Goal: Transaction & Acquisition: Purchase product/service

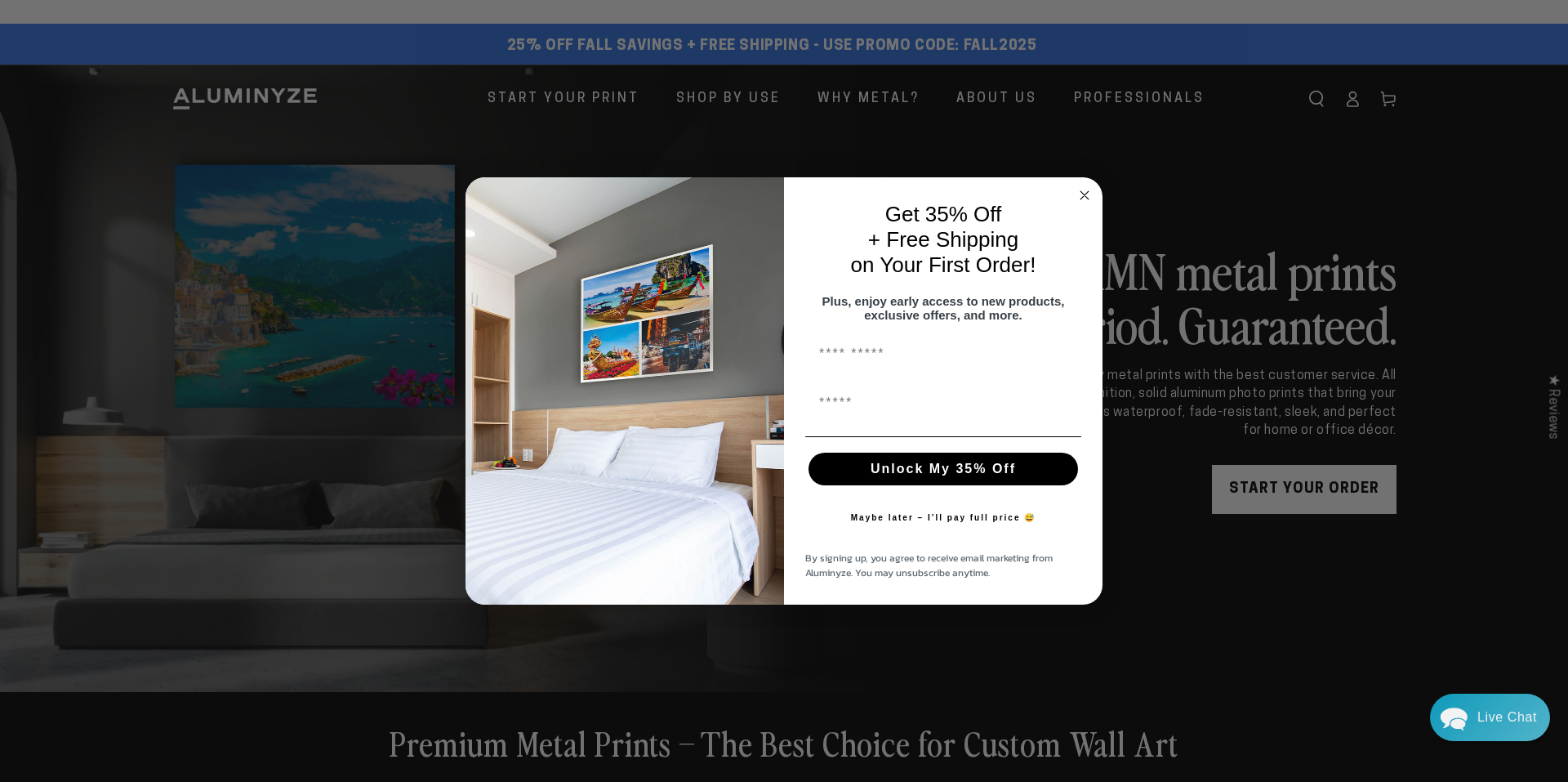
click at [1083, 191] on icon "Close dialog" at bounding box center [1084, 195] width 8 height 8
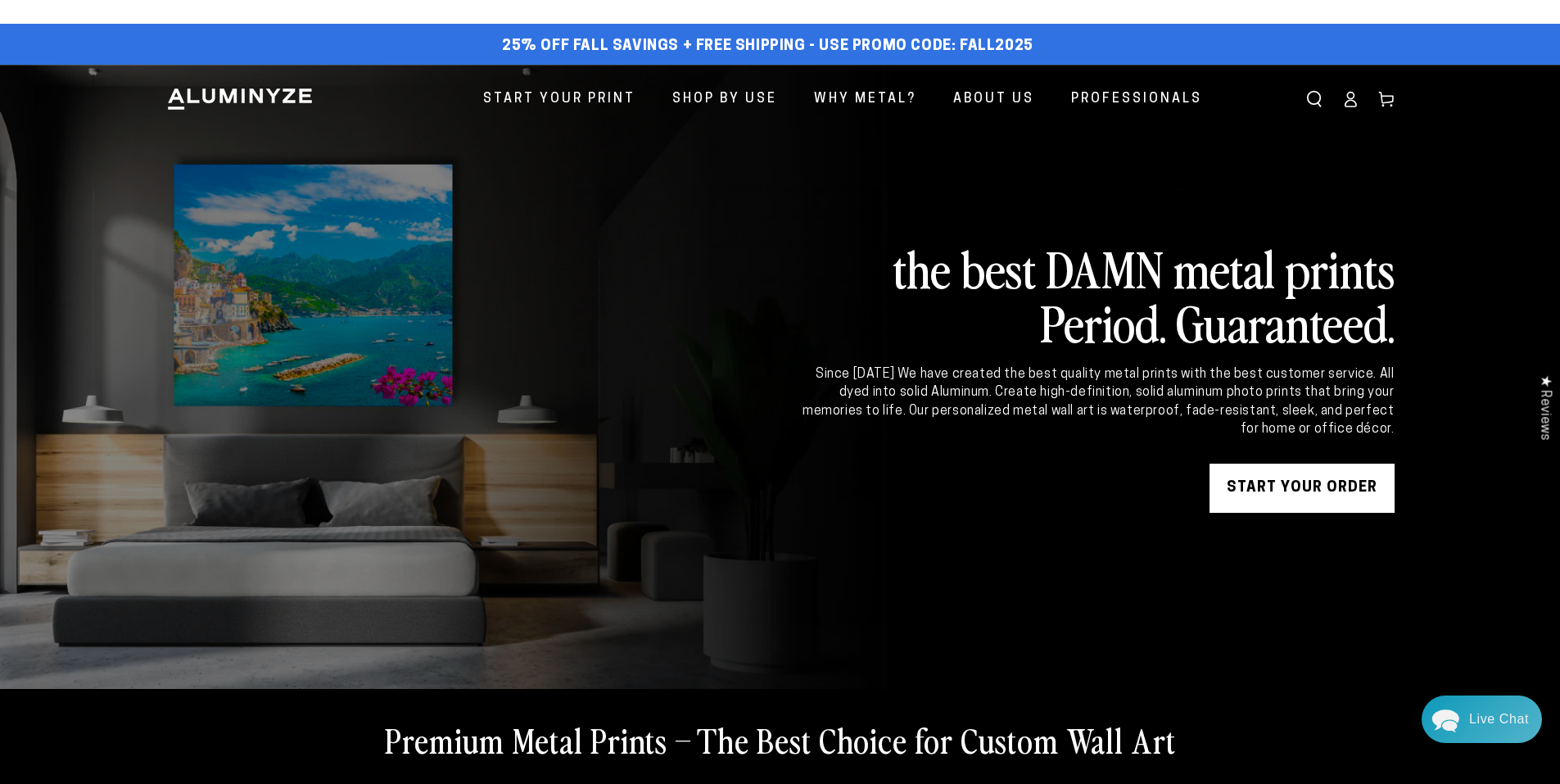
click at [1272, 489] on link "START YOUR Order" at bounding box center [1303, 488] width 185 height 50
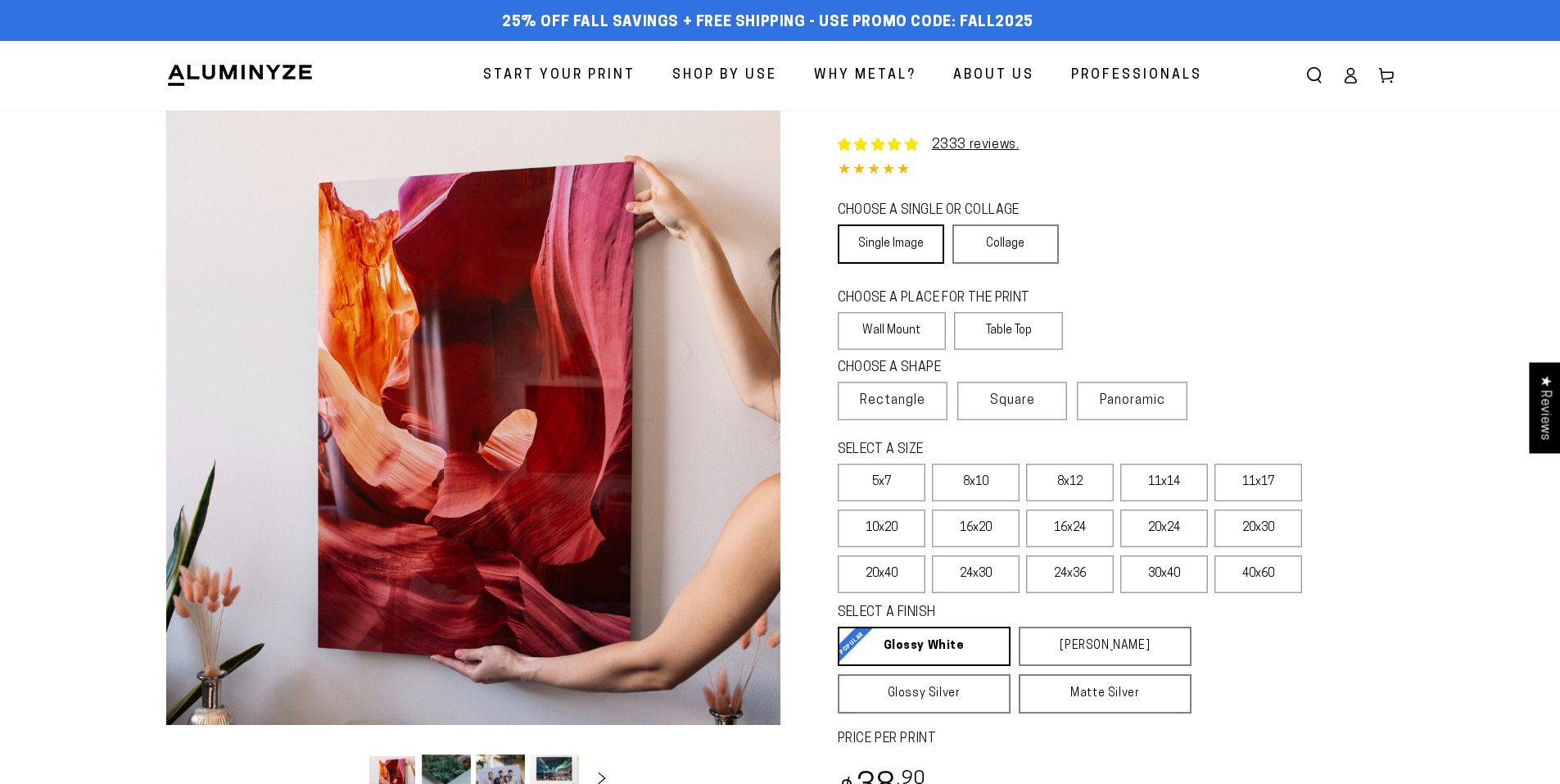
select select "**********"
click at [1010, 329] on label "Table Top" at bounding box center [1008, 331] width 109 height 38
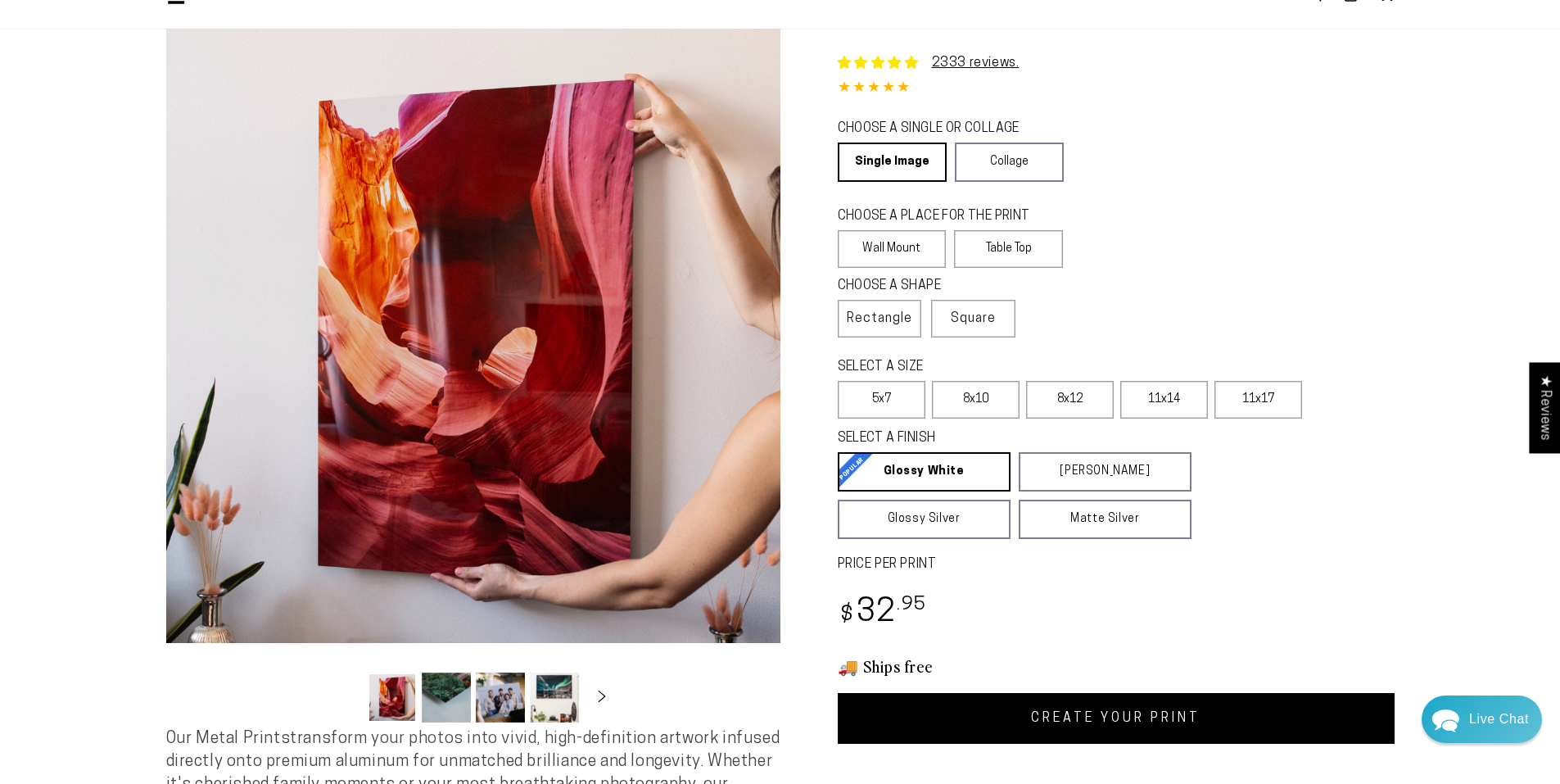
scroll to position [164, 0]
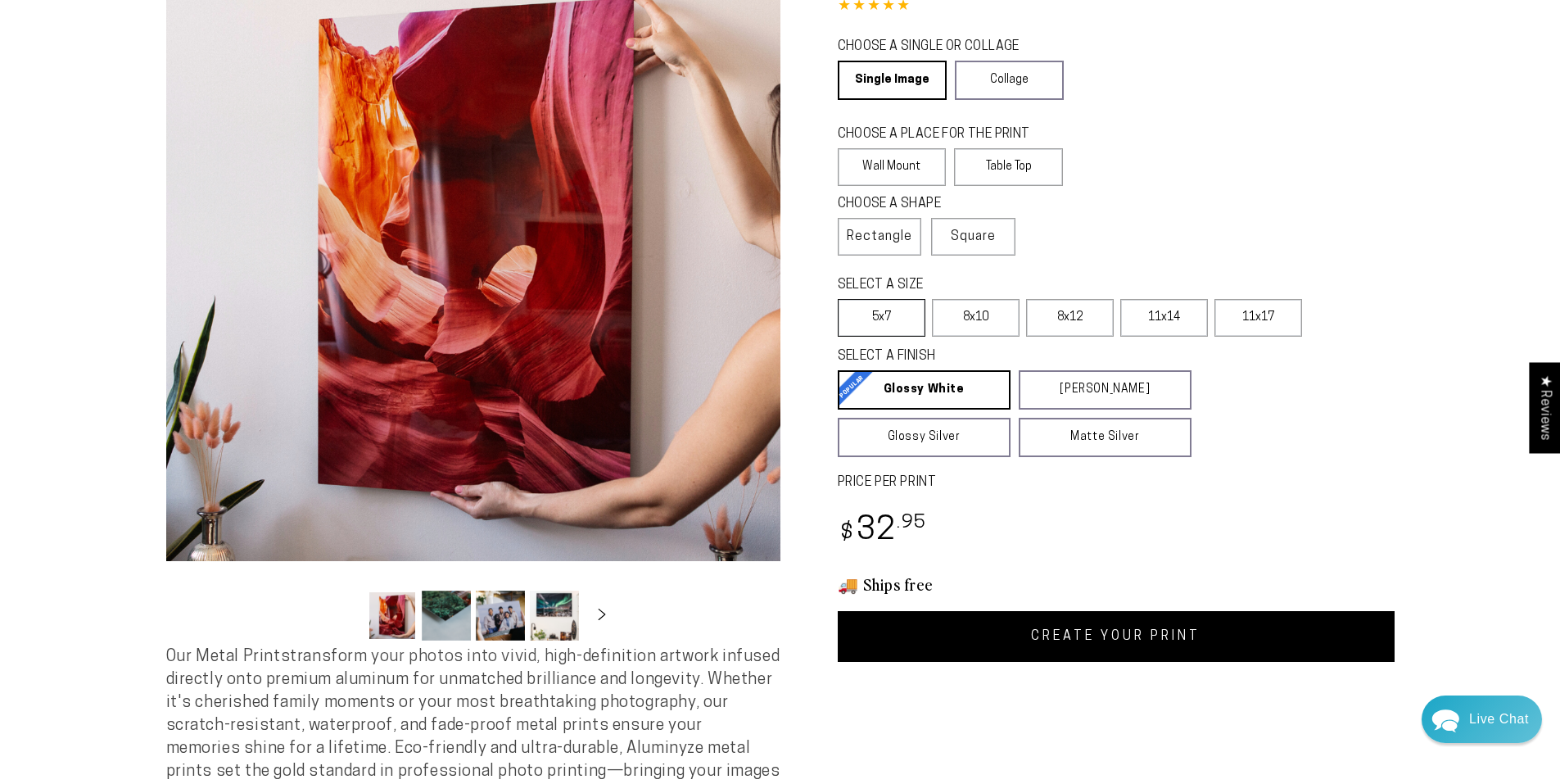
click at [899, 312] on label "5x7" at bounding box center [881, 318] width 87 height 38
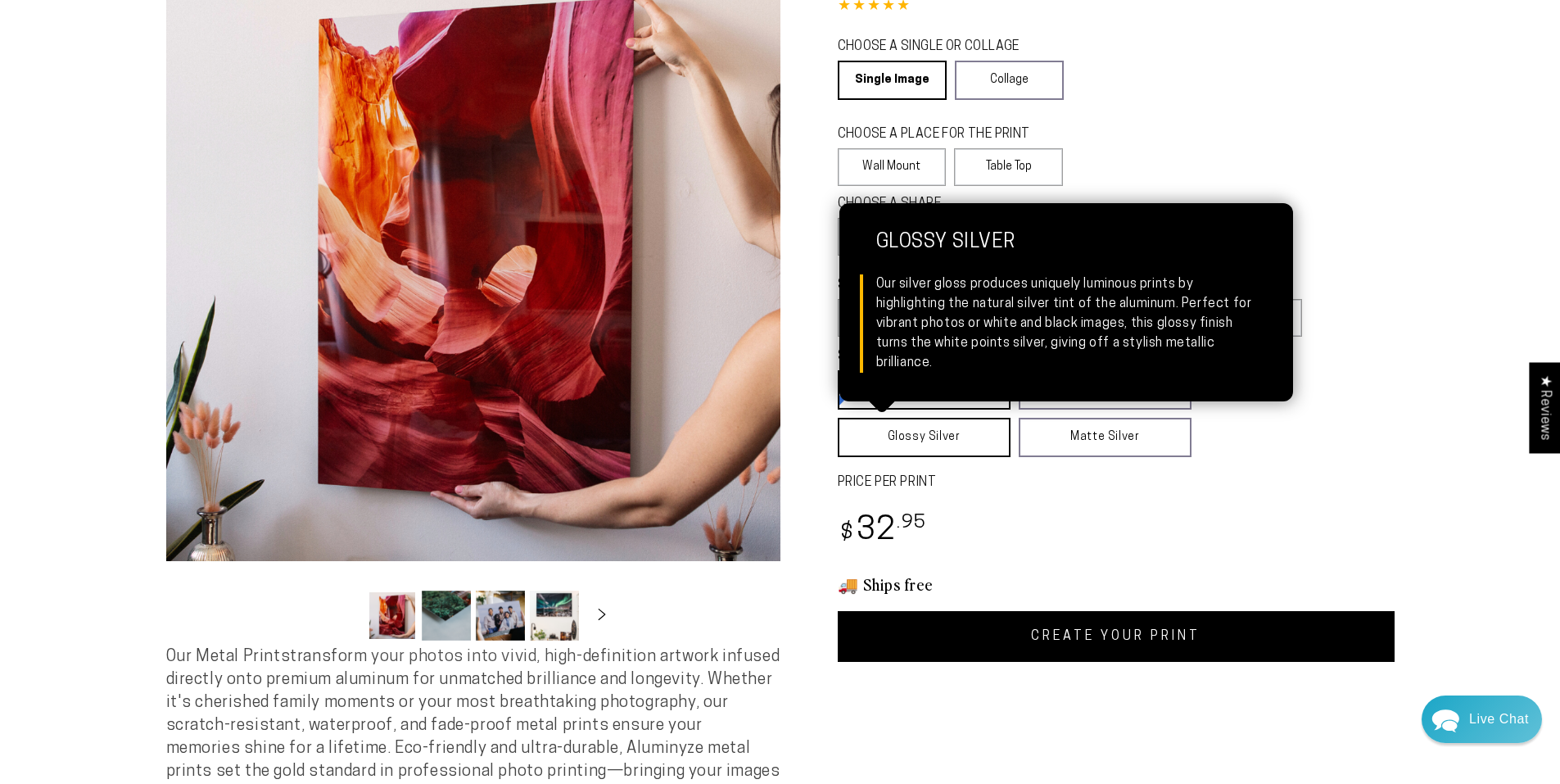
click at [928, 431] on link "Glossy Silver Glossy Silver Our silver gloss produces uniquely luminous prints …" at bounding box center [924, 437] width 173 height 40
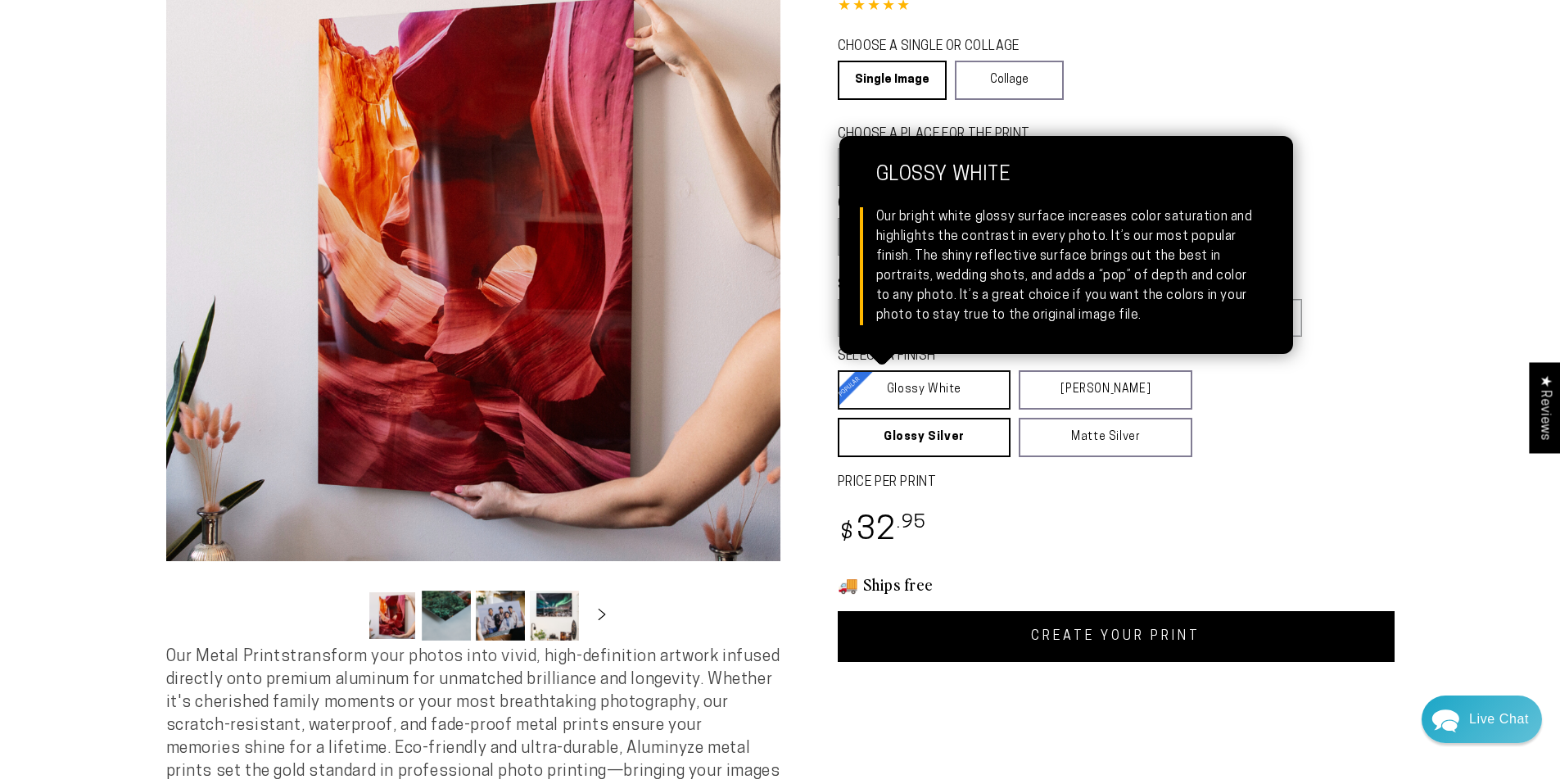
click at [926, 392] on link "Glossy White Glossy White Our bright white glossy surface increases color satur…" at bounding box center [924, 390] width 174 height 40
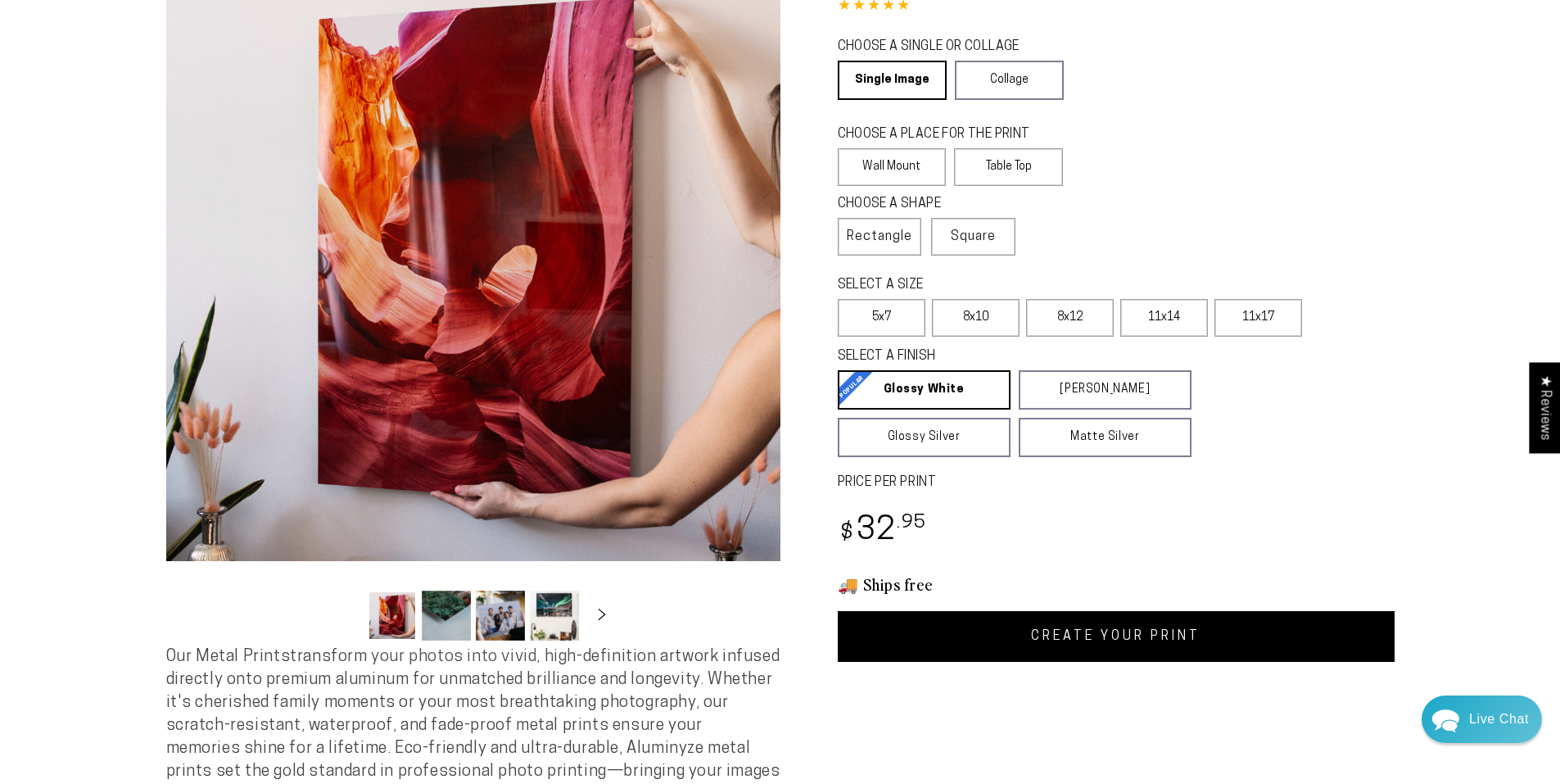
click at [1093, 635] on link "CREATE YOUR PRINT" at bounding box center [1116, 636] width 557 height 50
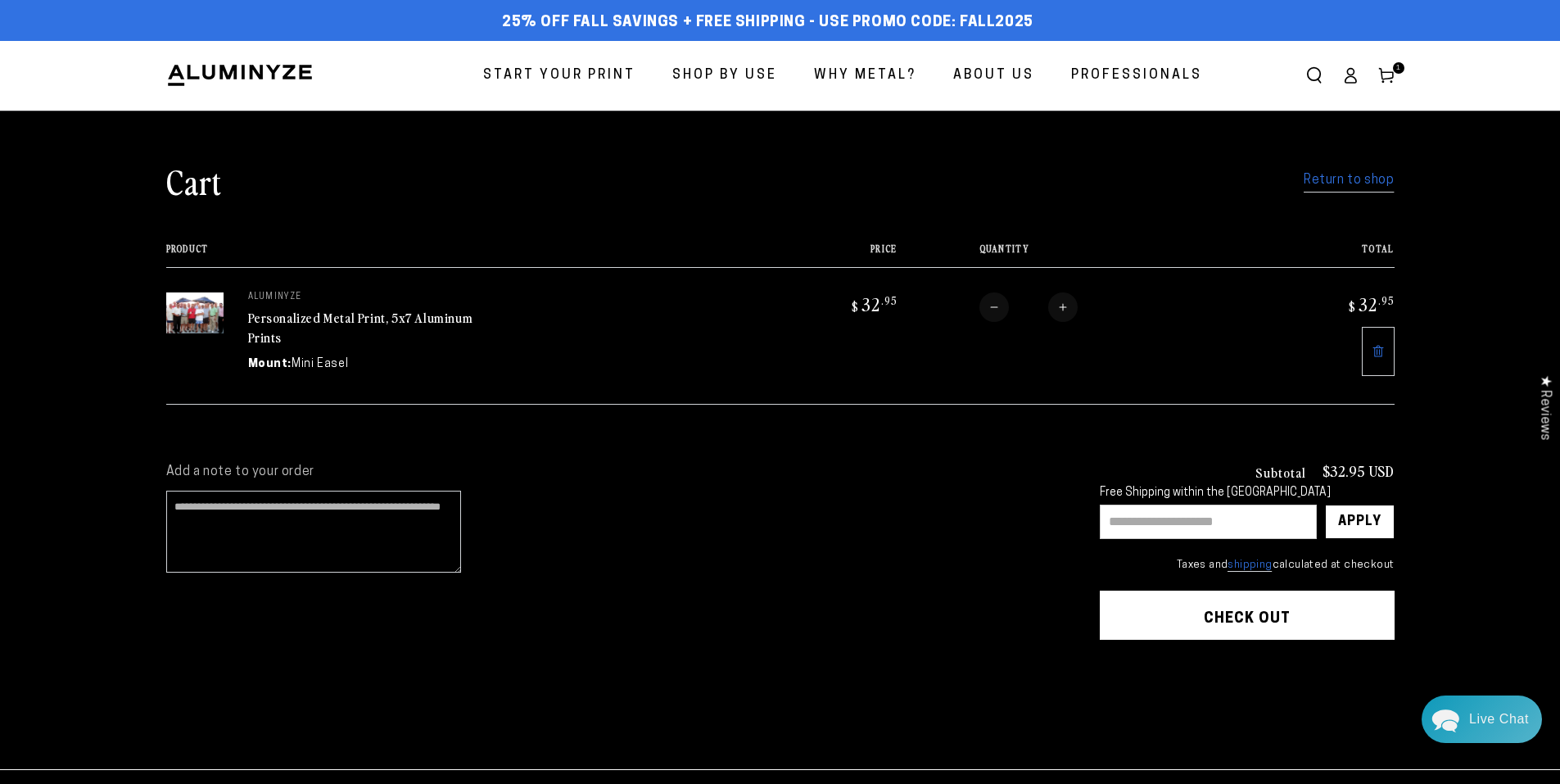
click at [1176, 520] on input "text" at bounding box center [1208, 521] width 217 height 34
type input "****"
click at [1354, 509] on div "Apply" at bounding box center [1360, 521] width 43 height 32
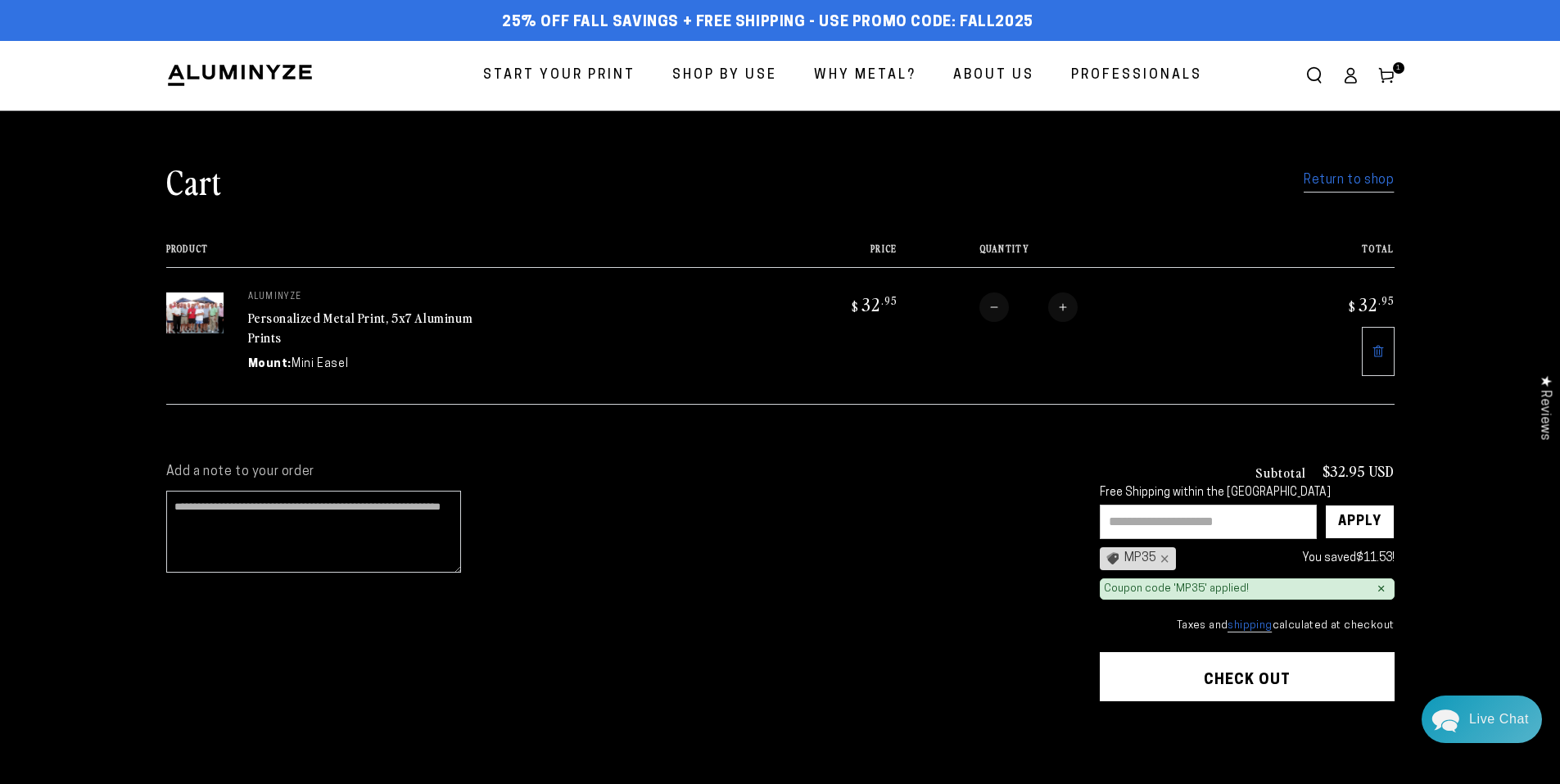
click at [1333, 176] on link "Return to shop" at bounding box center [1349, 180] width 90 height 23
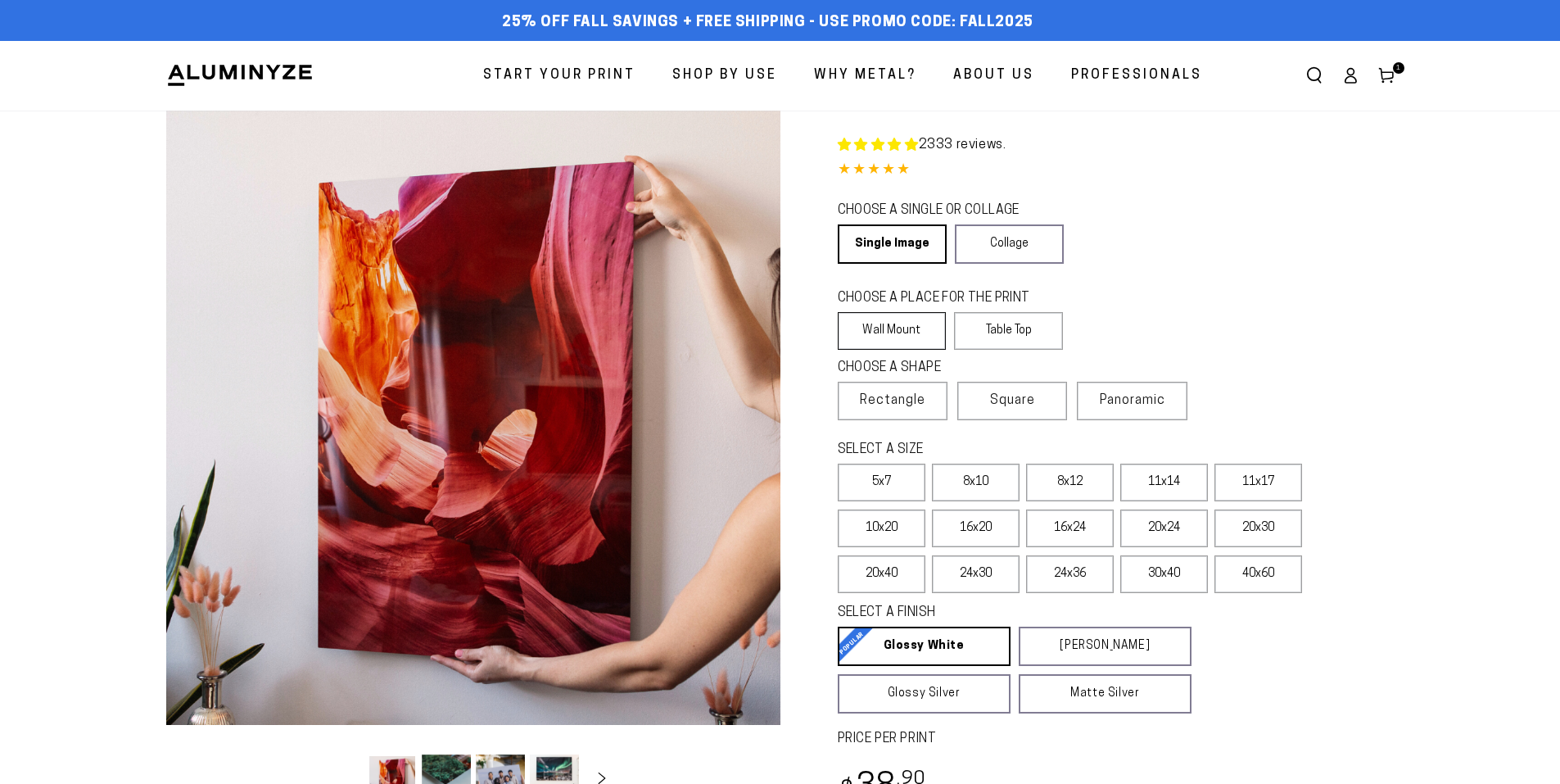
select select "**********"
click at [990, 325] on label "Table Top" at bounding box center [1008, 331] width 109 height 38
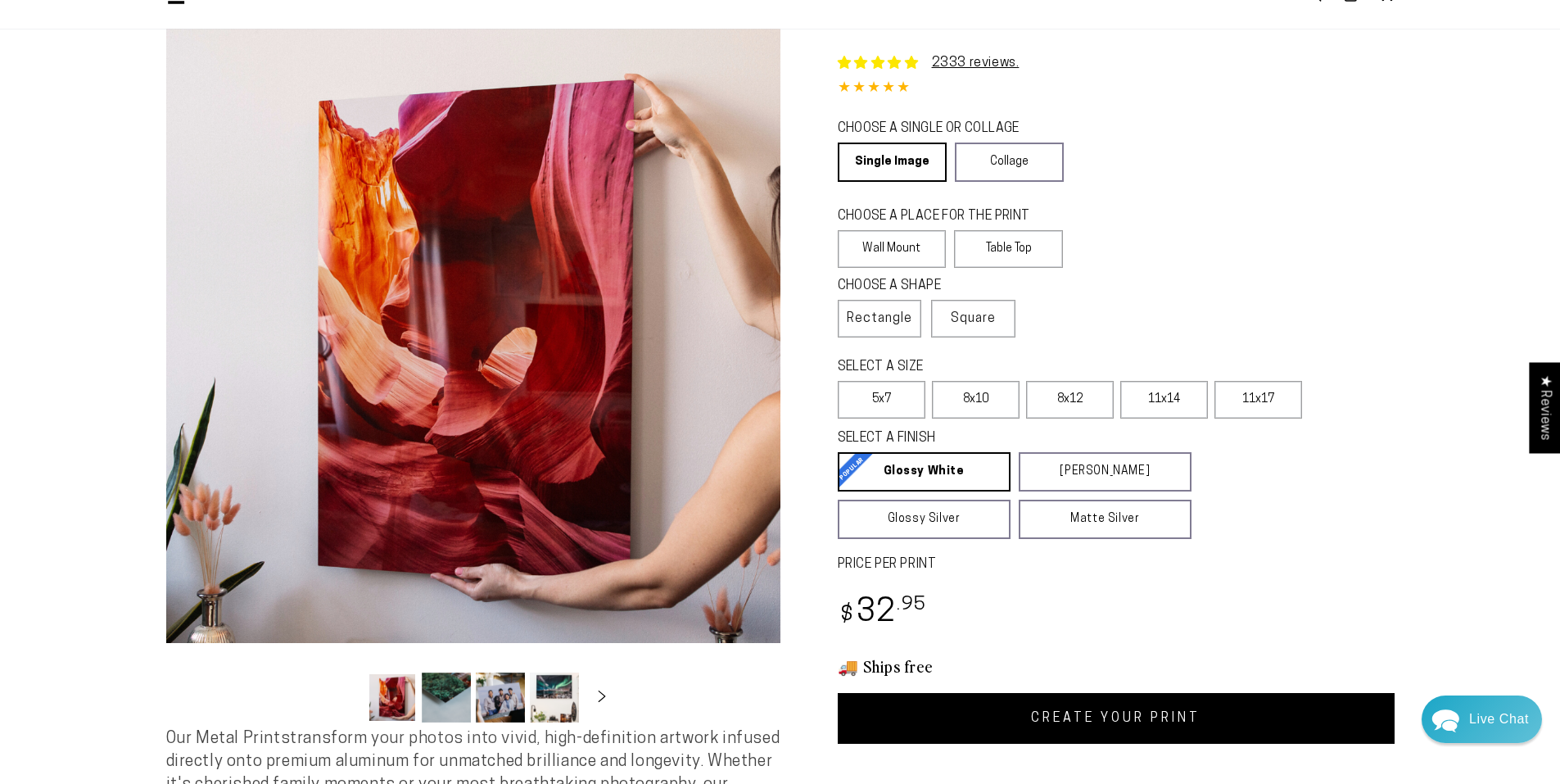
scroll to position [164, 0]
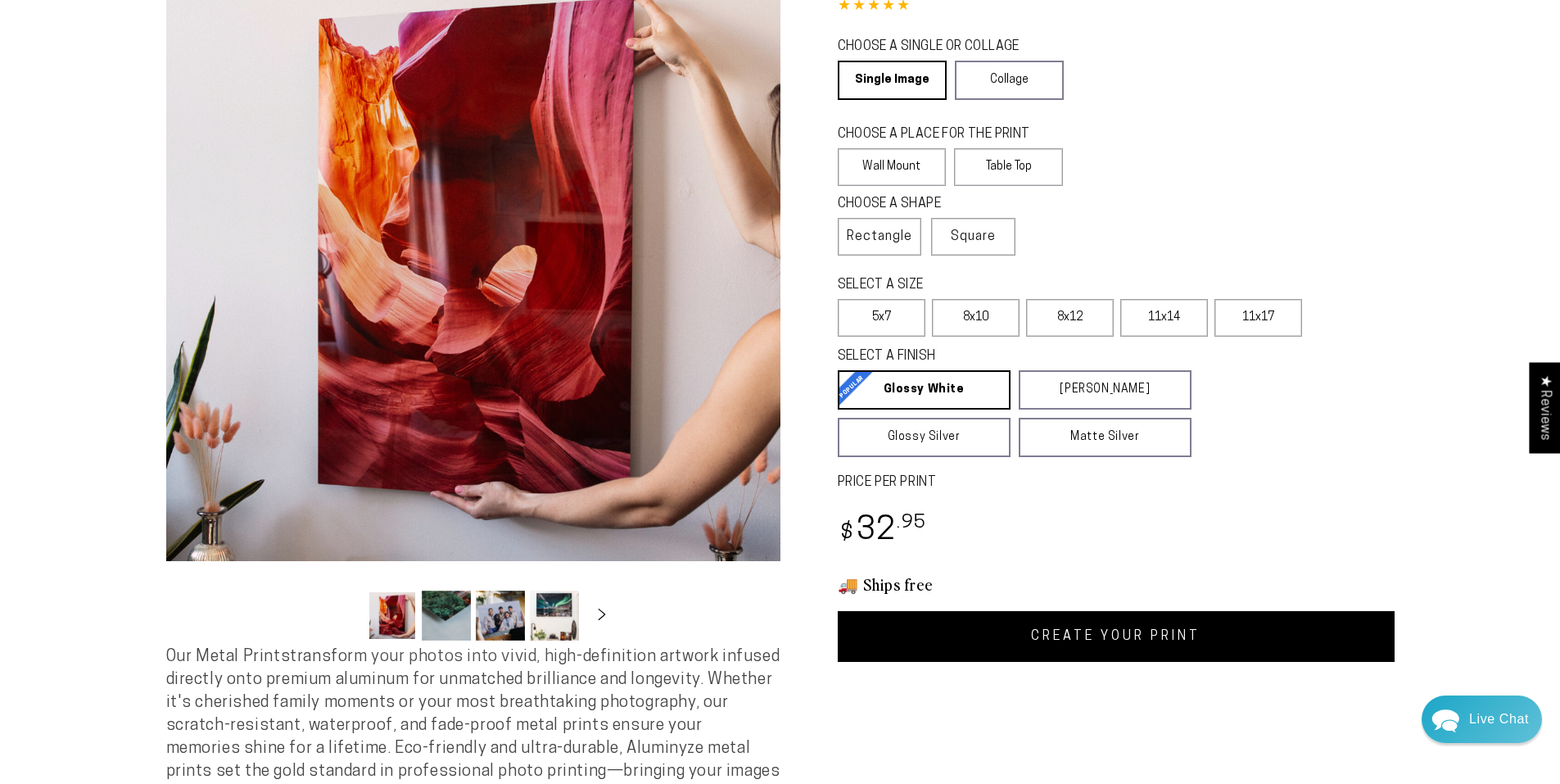
click at [1069, 633] on link "CREATE YOUR PRINT" at bounding box center [1116, 636] width 557 height 50
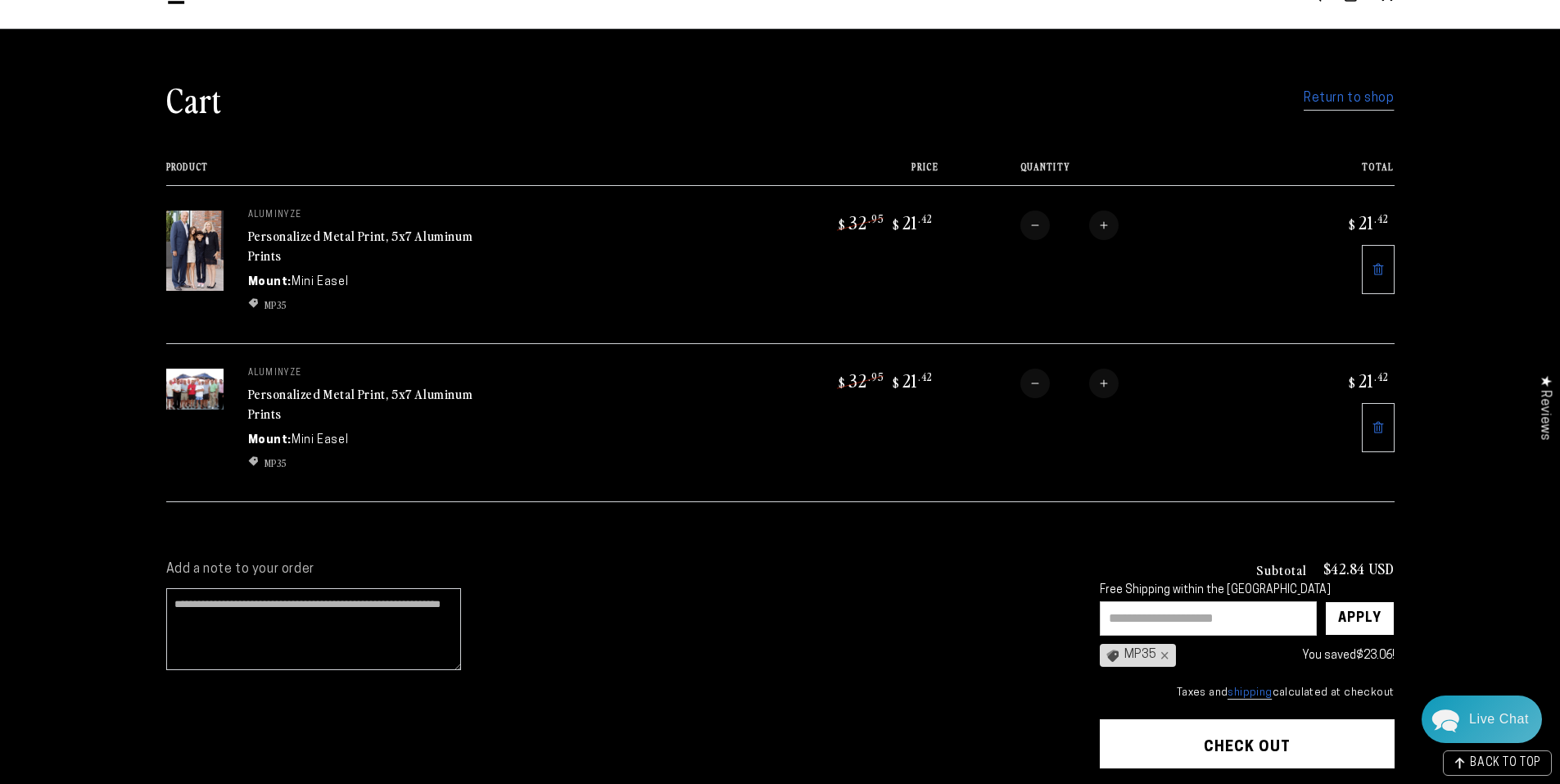
scroll to position [164, 0]
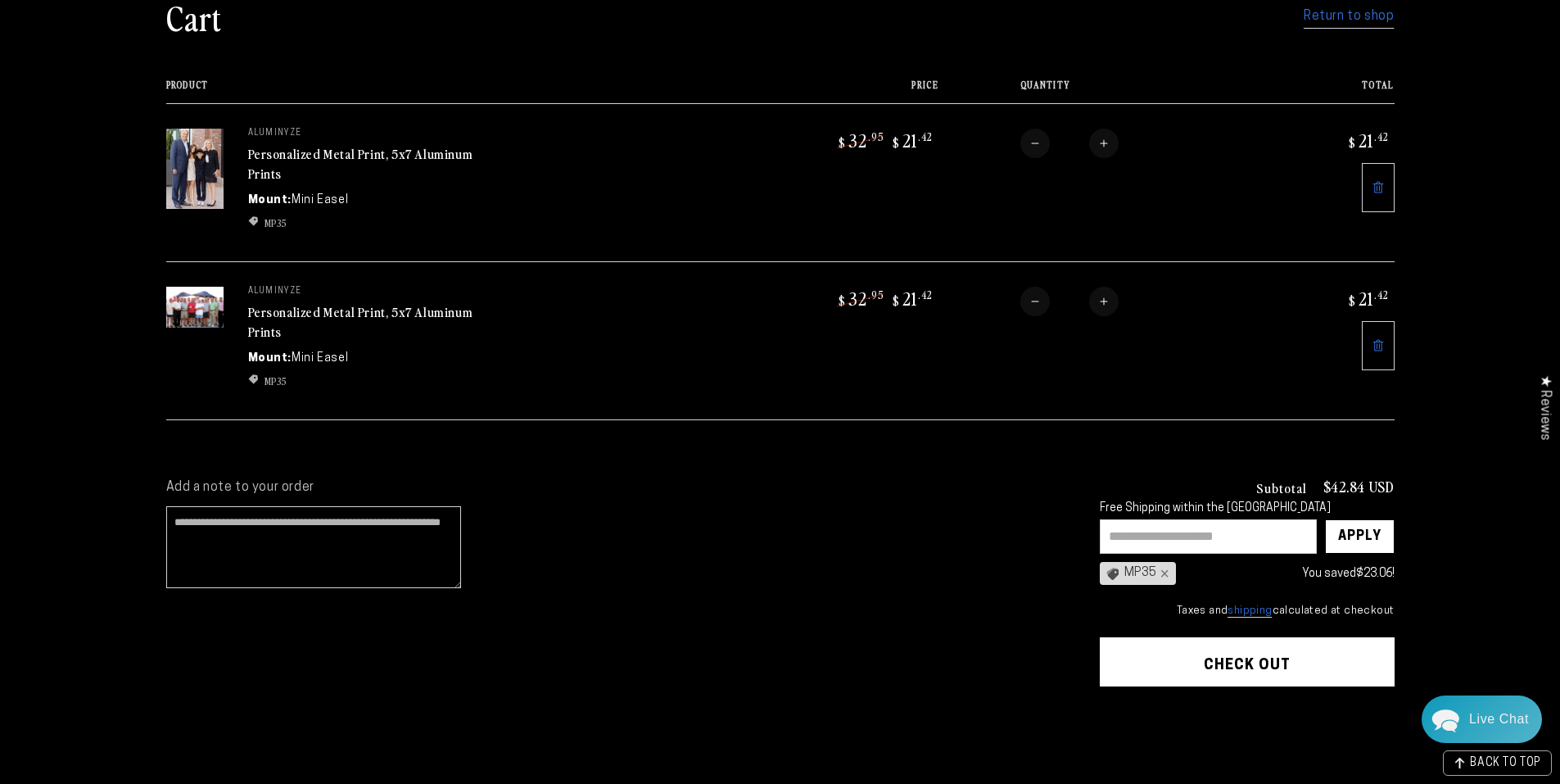
click at [1242, 659] on button "Check out" at bounding box center [1248, 662] width 295 height 50
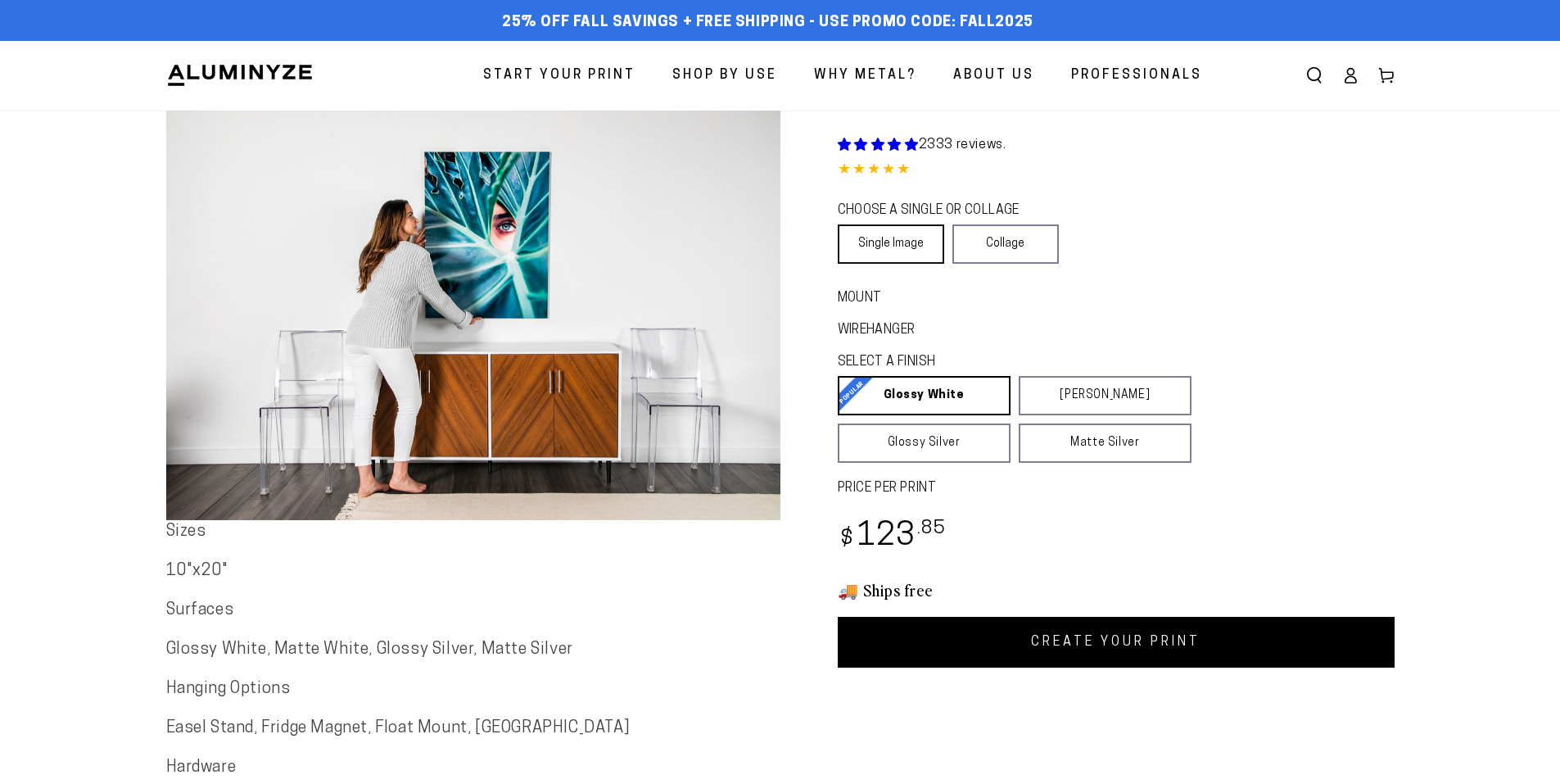
click at [907, 244] on link "Single Image" at bounding box center [891, 244] width 106 height 40
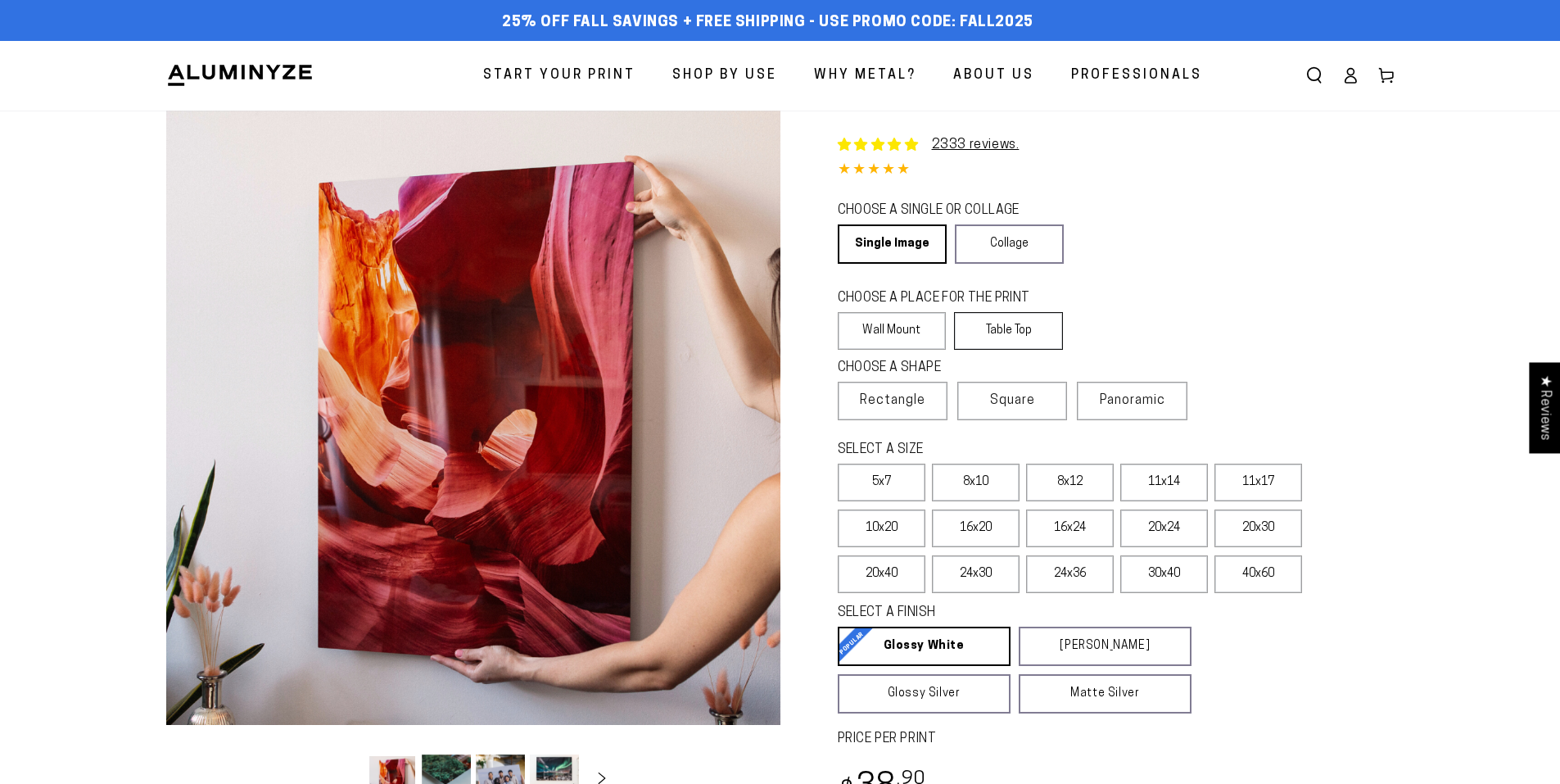
select select "**********"
click at [1015, 329] on label "Table Top" at bounding box center [1008, 331] width 109 height 38
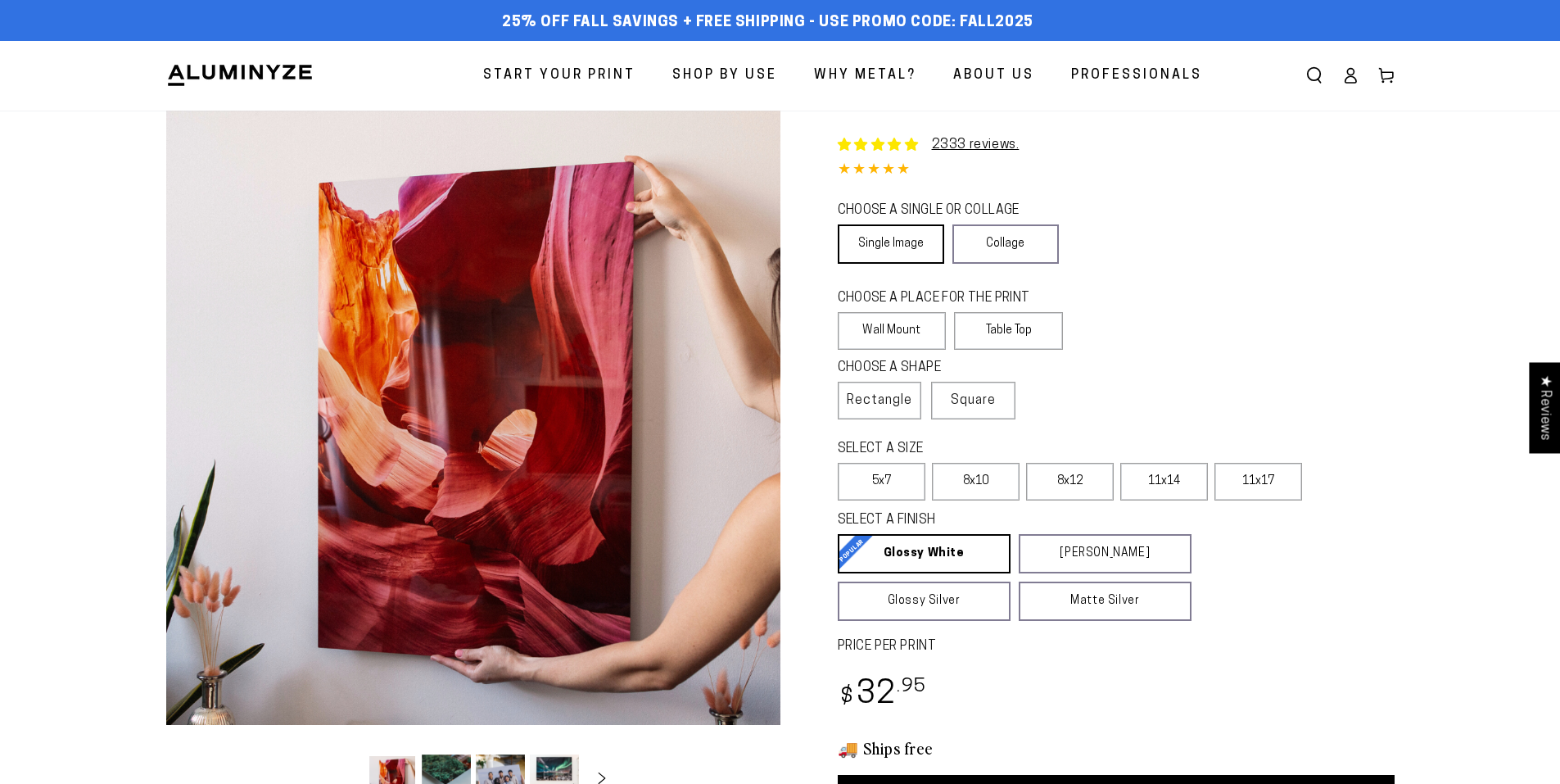
click at [904, 244] on link "Single Image" at bounding box center [891, 244] width 106 height 40
click at [964, 394] on span "Square" at bounding box center [973, 401] width 45 height 20
click at [885, 392] on span "Rectangle" at bounding box center [879, 401] width 66 height 20
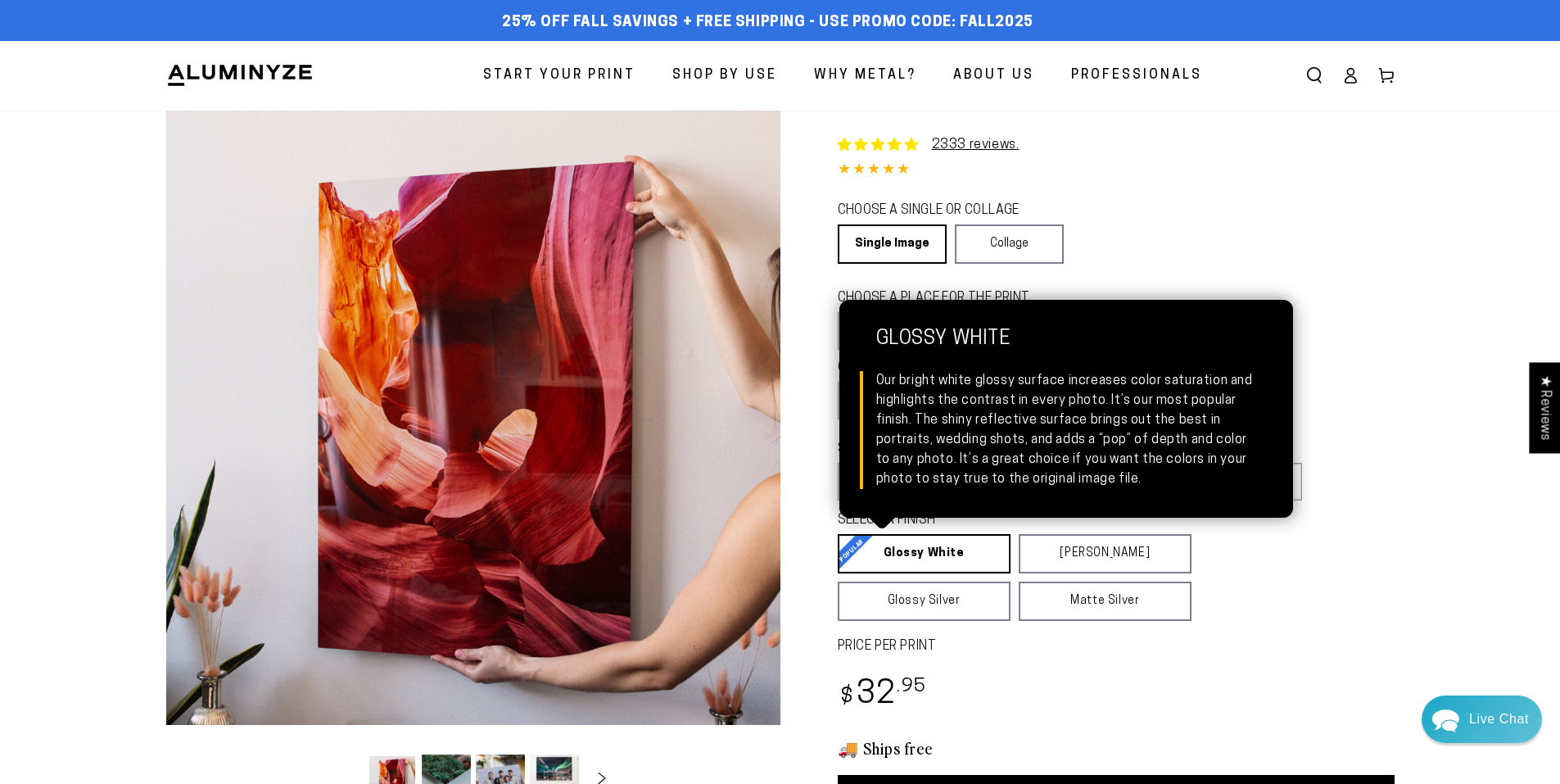
click at [915, 554] on link "Glossy White Glossy White Our bright white glossy surface increases color satur…" at bounding box center [924, 554] width 173 height 40
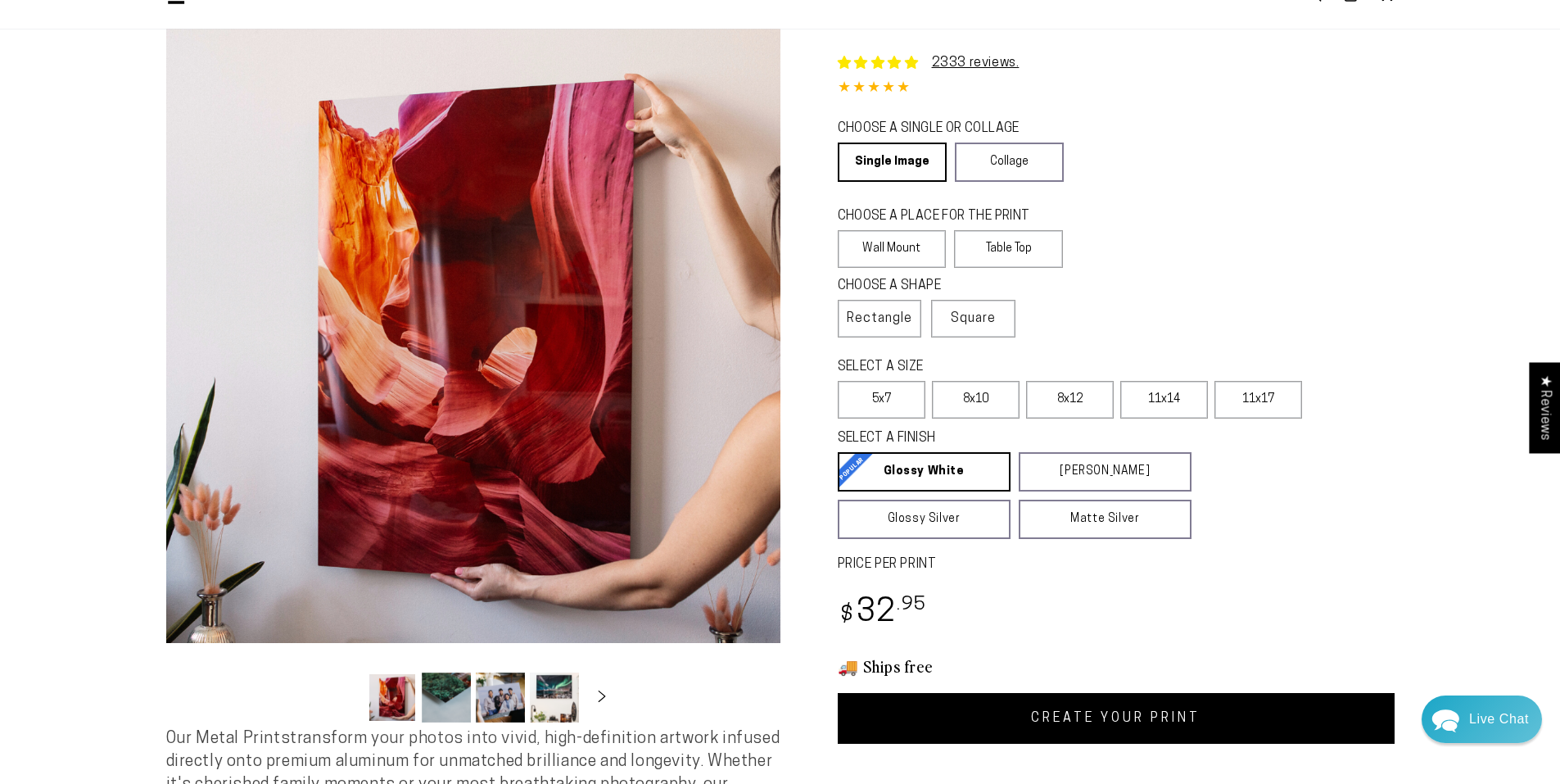
scroll to position [164, 0]
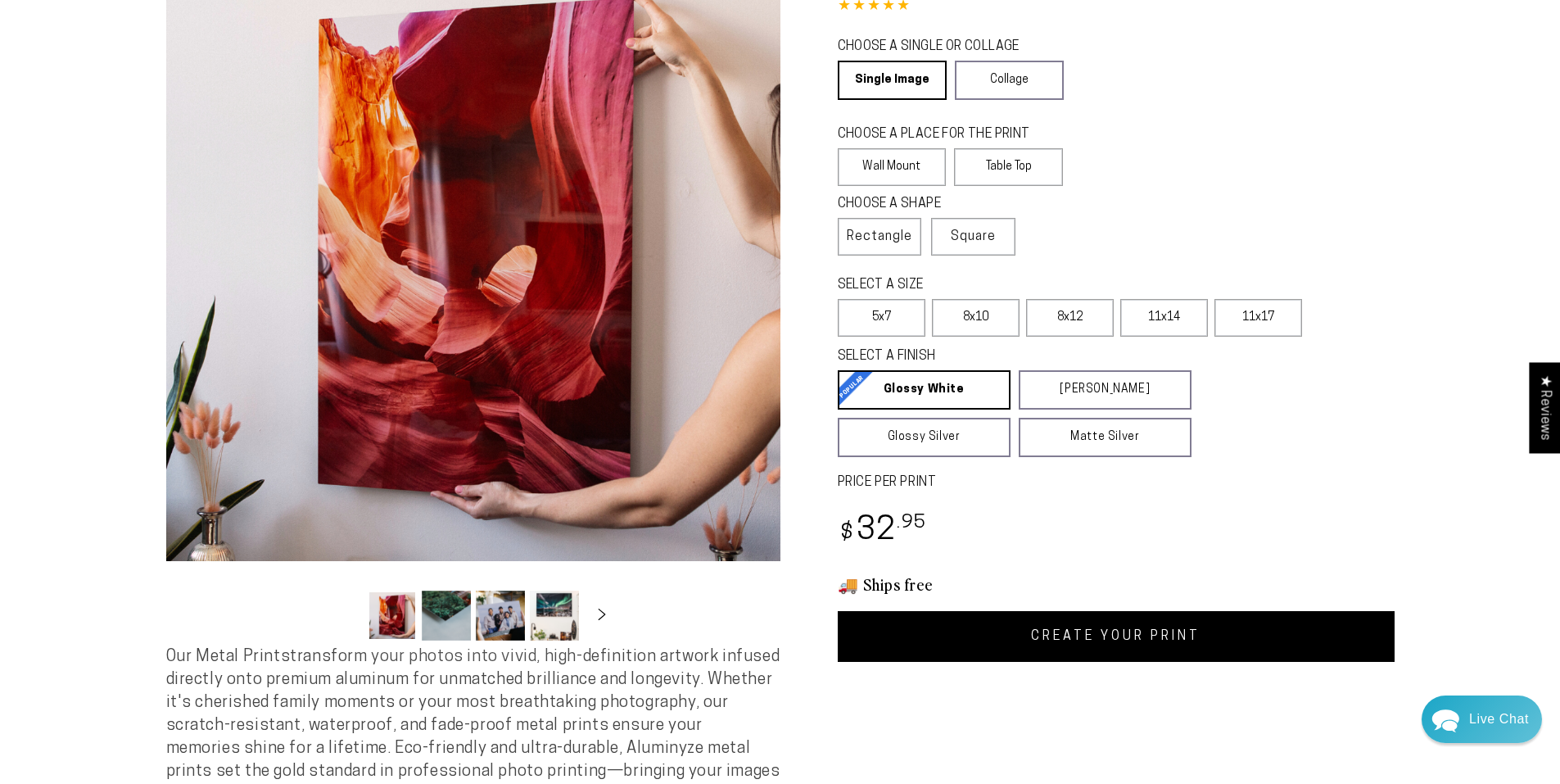
click at [1105, 644] on link "CREATE YOUR PRINT" at bounding box center [1116, 636] width 557 height 50
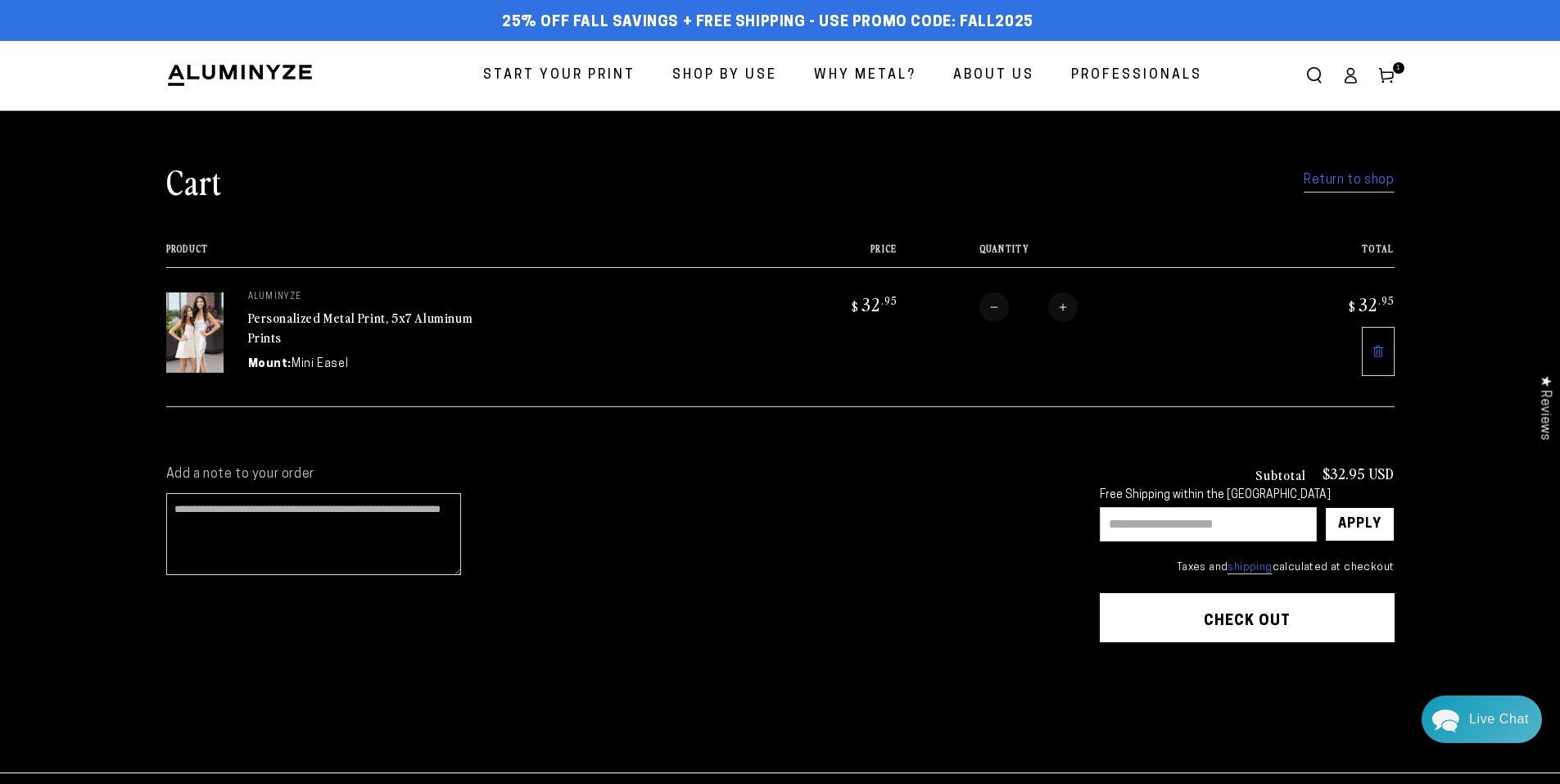
click at [1168, 520] on input "text" at bounding box center [1208, 524] width 217 height 34
type input "****"
click at [1367, 522] on div "Apply" at bounding box center [1360, 524] width 43 height 32
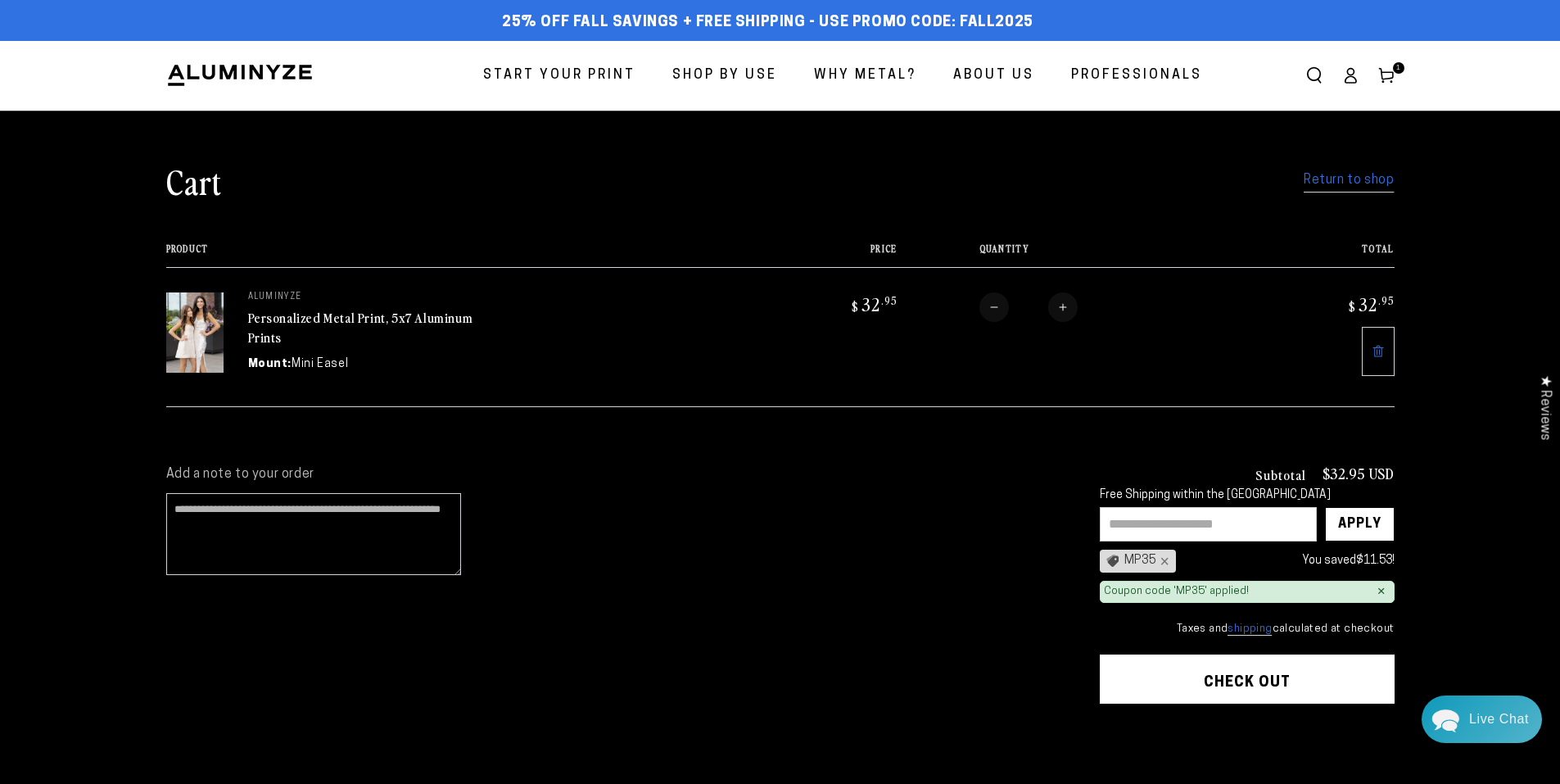
click at [1288, 673] on button "Check out" at bounding box center [1248, 679] width 295 height 50
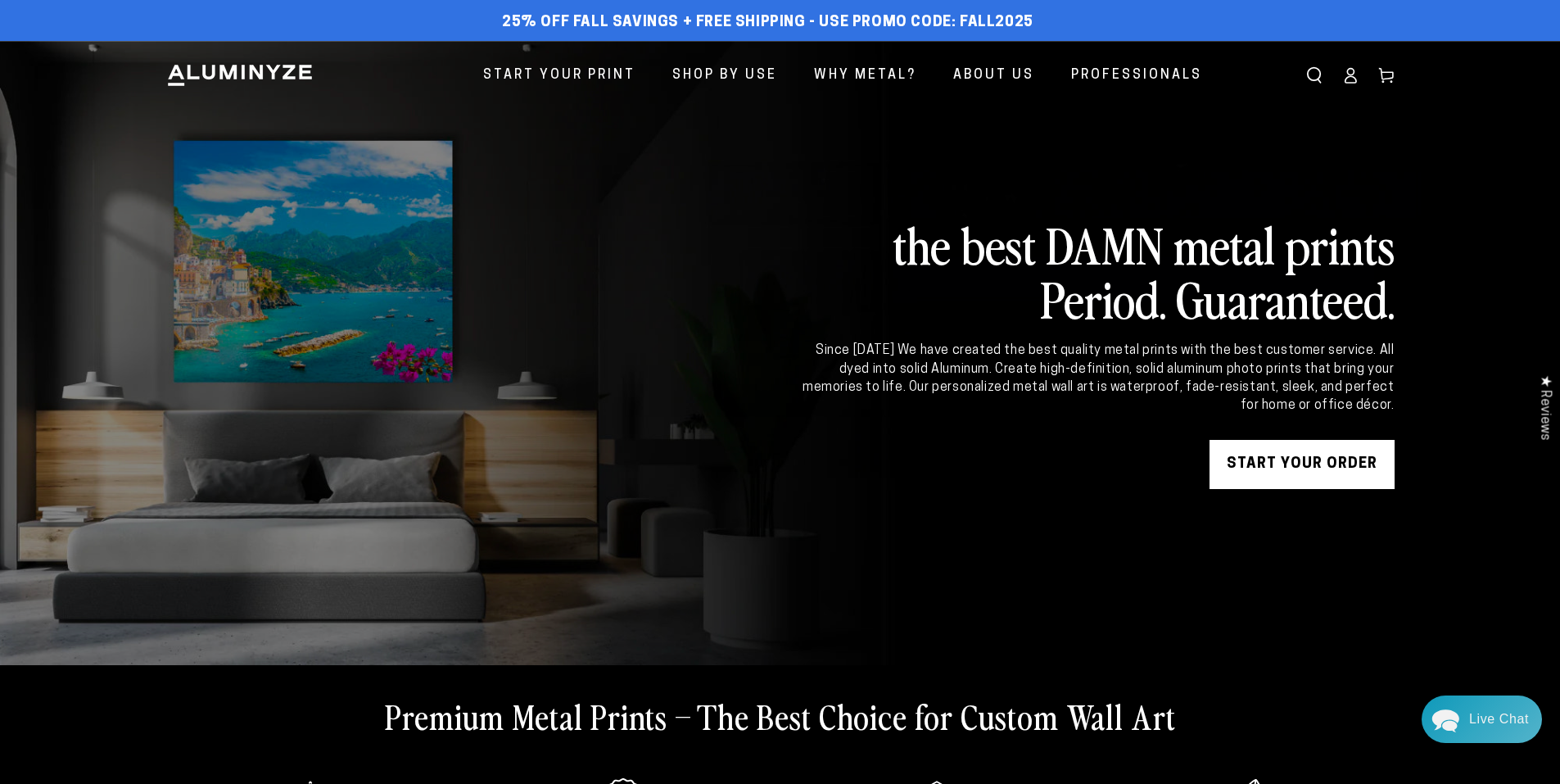
click at [1350, 76] on ellipse at bounding box center [1350, 71] width 6 height 6
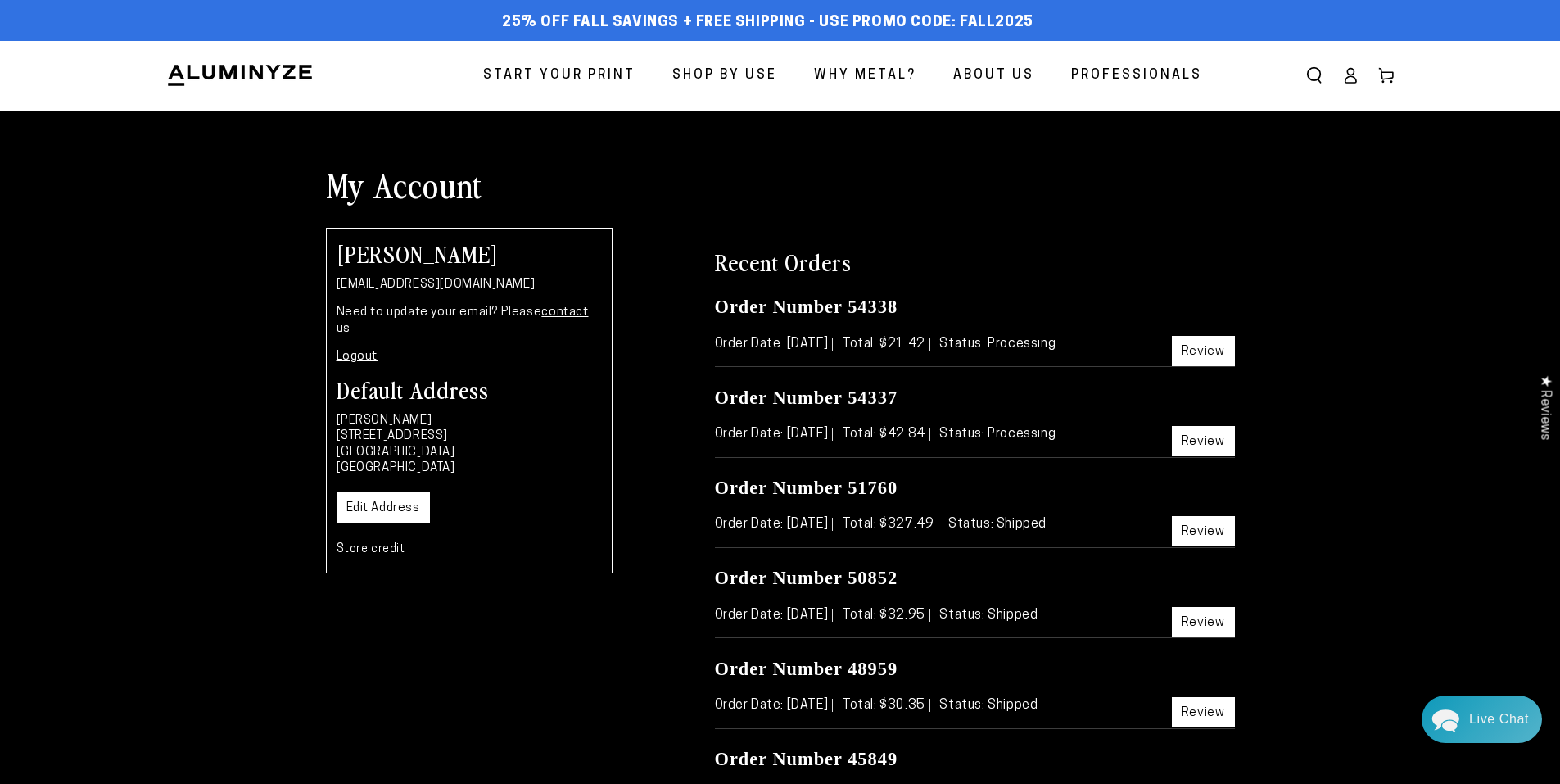
click at [1204, 353] on link "Review" at bounding box center [1204, 351] width 63 height 31
